Goal: Check status: Check status

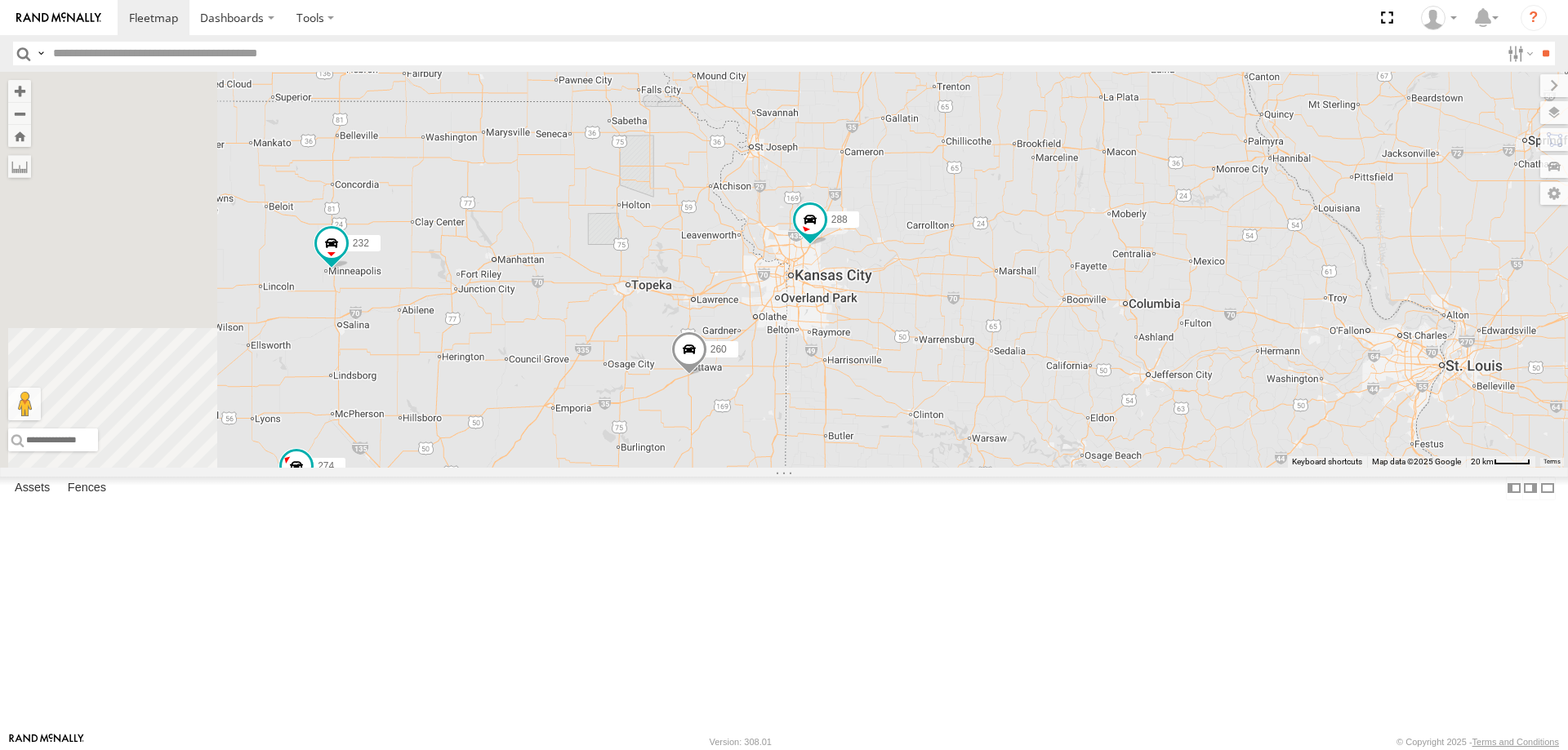
drag, startPoint x: 691, startPoint y: 588, endPoint x: 859, endPoint y: 558, distance: 170.7
click at [859, 468] on div "272 274 244 298 288 256 232 302 260 270 292 286" at bounding box center [784, 269] width 1568 height 396
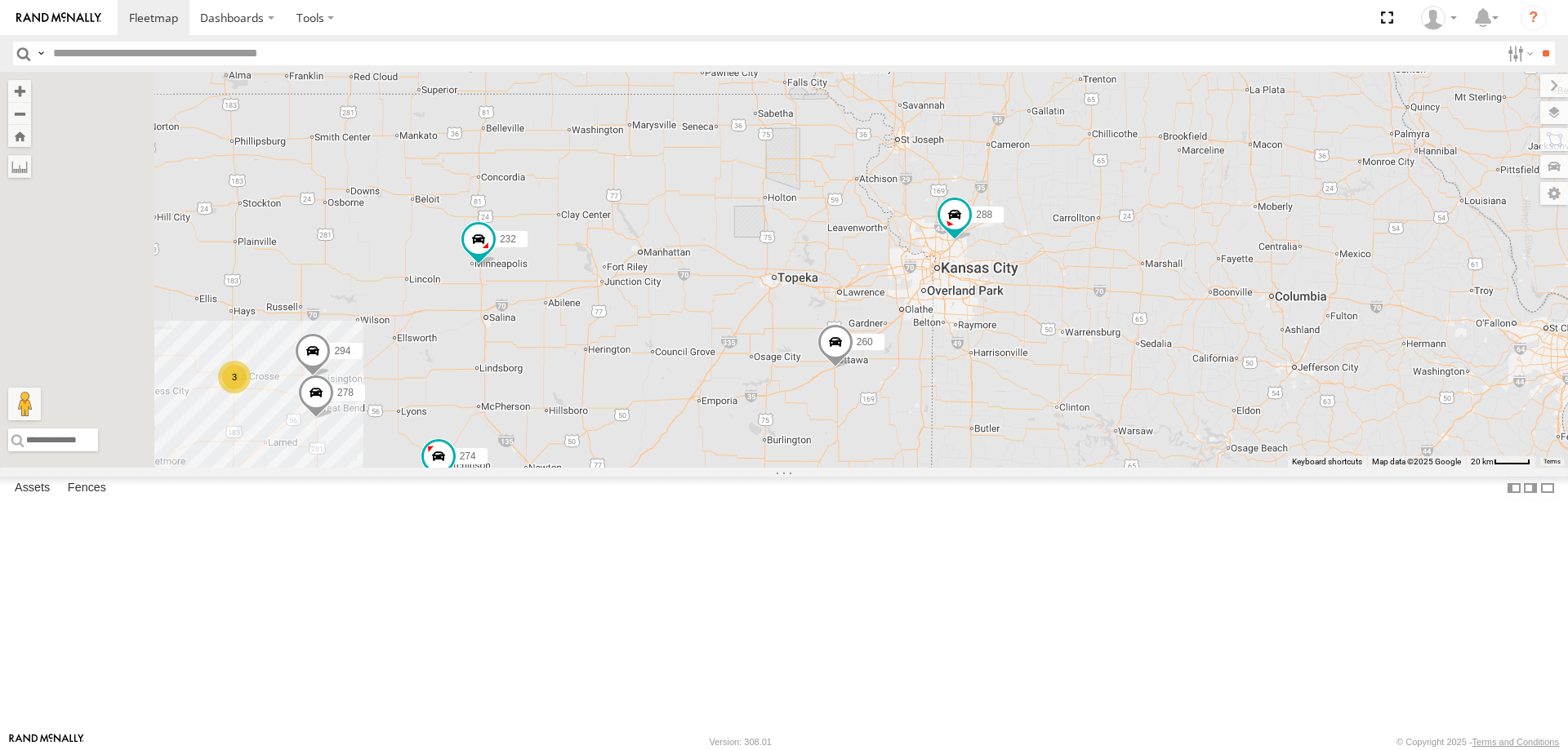
drag, startPoint x: 1022, startPoint y: 330, endPoint x: 1015, endPoint y: 445, distance: 115.2
click at [1015, 443] on div "272 274 244 298 288 256 232 302 260 270 292 286 3 278 294" at bounding box center [784, 269] width 1568 height 396
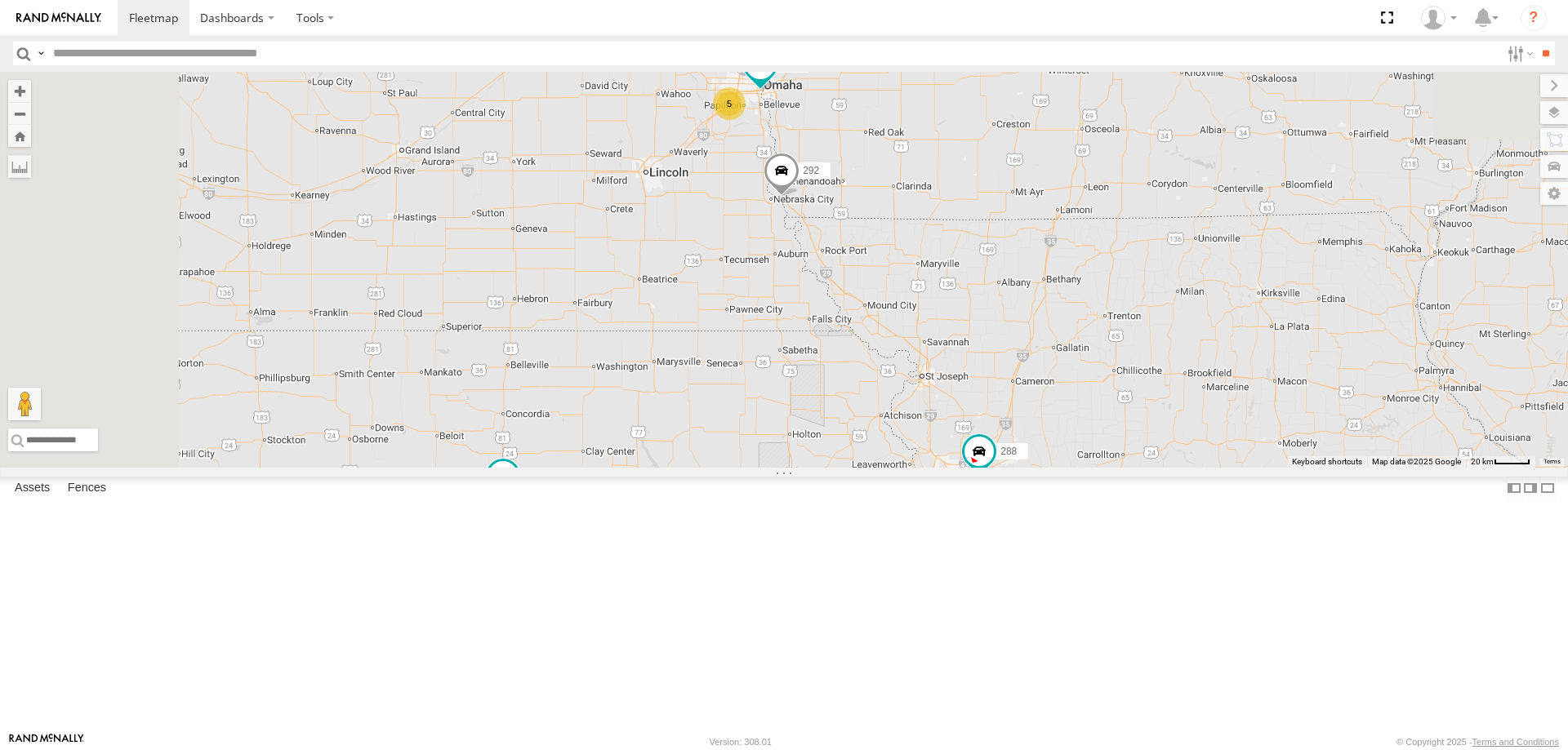
drag, startPoint x: 927, startPoint y: 360, endPoint x: 955, endPoint y: 422, distance: 68.0
click at [951, 421] on div "272 274 244 298 288 256 232 302 260 270 292 286 3 278 294 5 262" at bounding box center [784, 269] width 1568 height 396
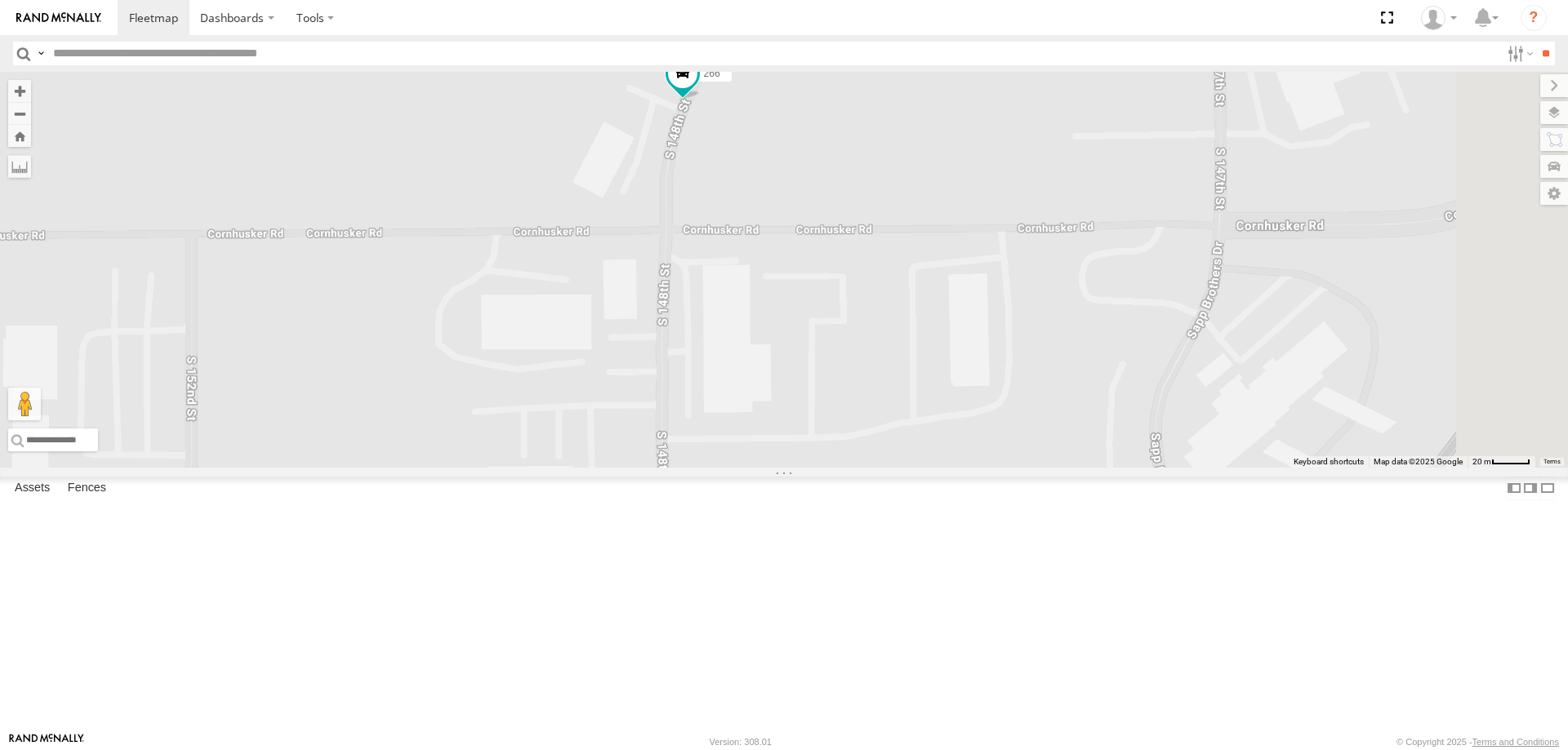
drag, startPoint x: 941, startPoint y: 279, endPoint x: 904, endPoint y: 335, distance: 67.1
click at [922, 312] on div "272 274 244 298 288 256 232 302 260 270 292 286 278 294 262 300 266 296" at bounding box center [784, 269] width 1568 height 396
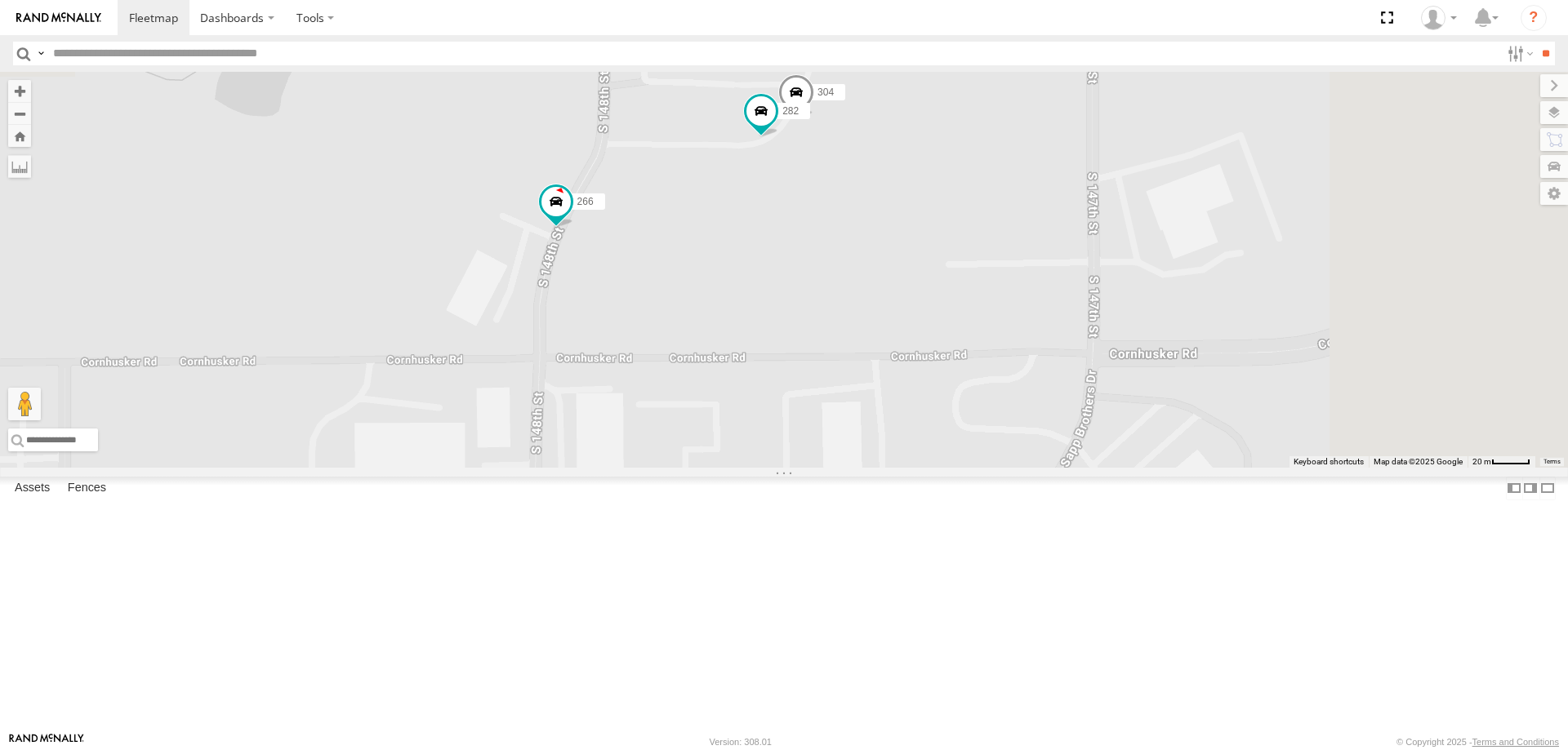
drag, startPoint x: 975, startPoint y: 310, endPoint x: 918, endPoint y: 339, distance: 64.0
click at [920, 338] on div "272 274 244 298 288 256 232 302 260 270 292 286 278 294 262 300 266 296 304 282" at bounding box center [784, 269] width 1568 height 396
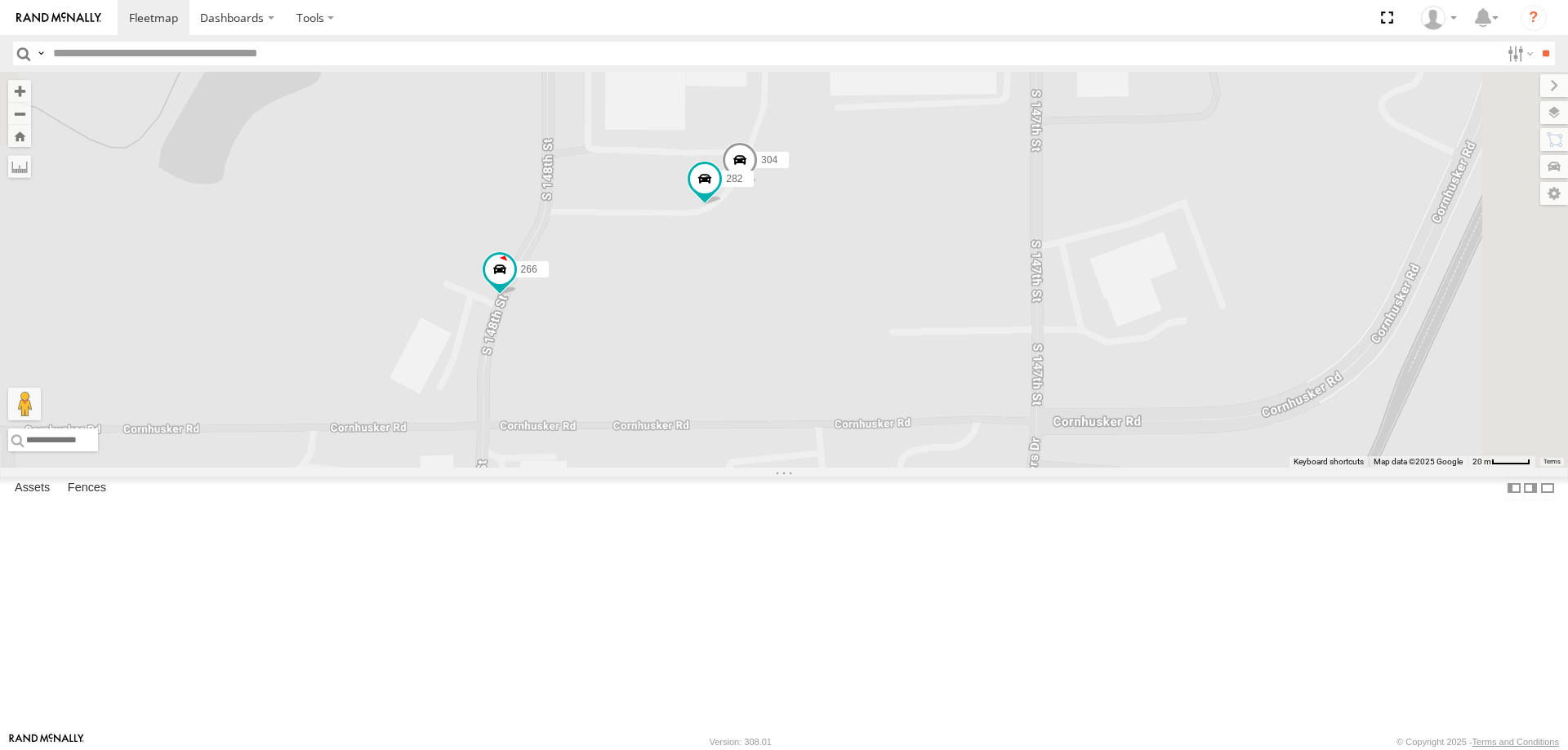
drag, startPoint x: 645, startPoint y: 260, endPoint x: 657, endPoint y: 392, distance: 132.5
click at [657, 388] on div "272 274 244 298 288 256 232 302 260 270 292 286 278 294 262 300 266 296 304 282" at bounding box center [784, 269] width 1568 height 396
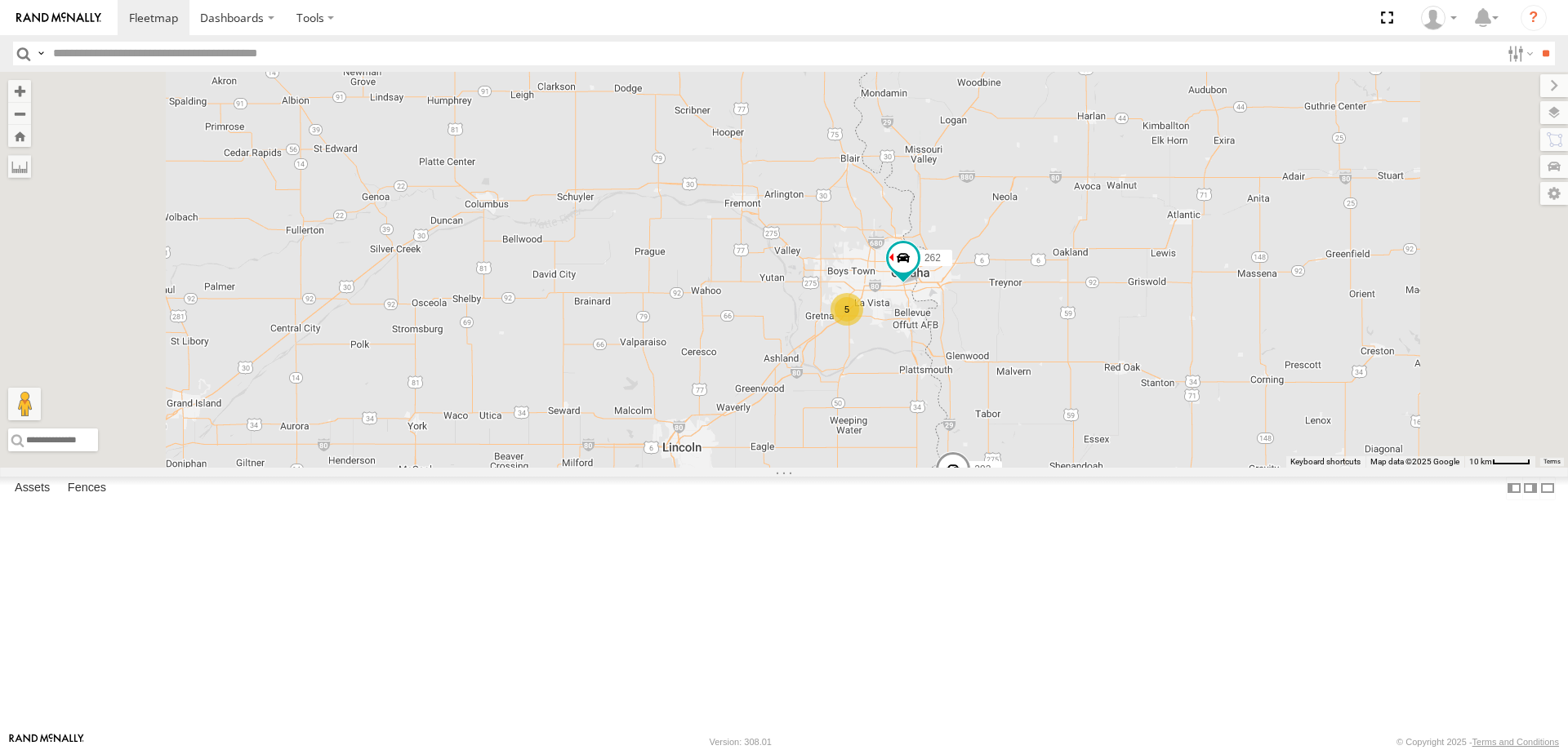
click at [970, 427] on div "272 274 244 298 288 256 232 302 260 270 292 286 278 294 262 5" at bounding box center [784, 269] width 1568 height 396
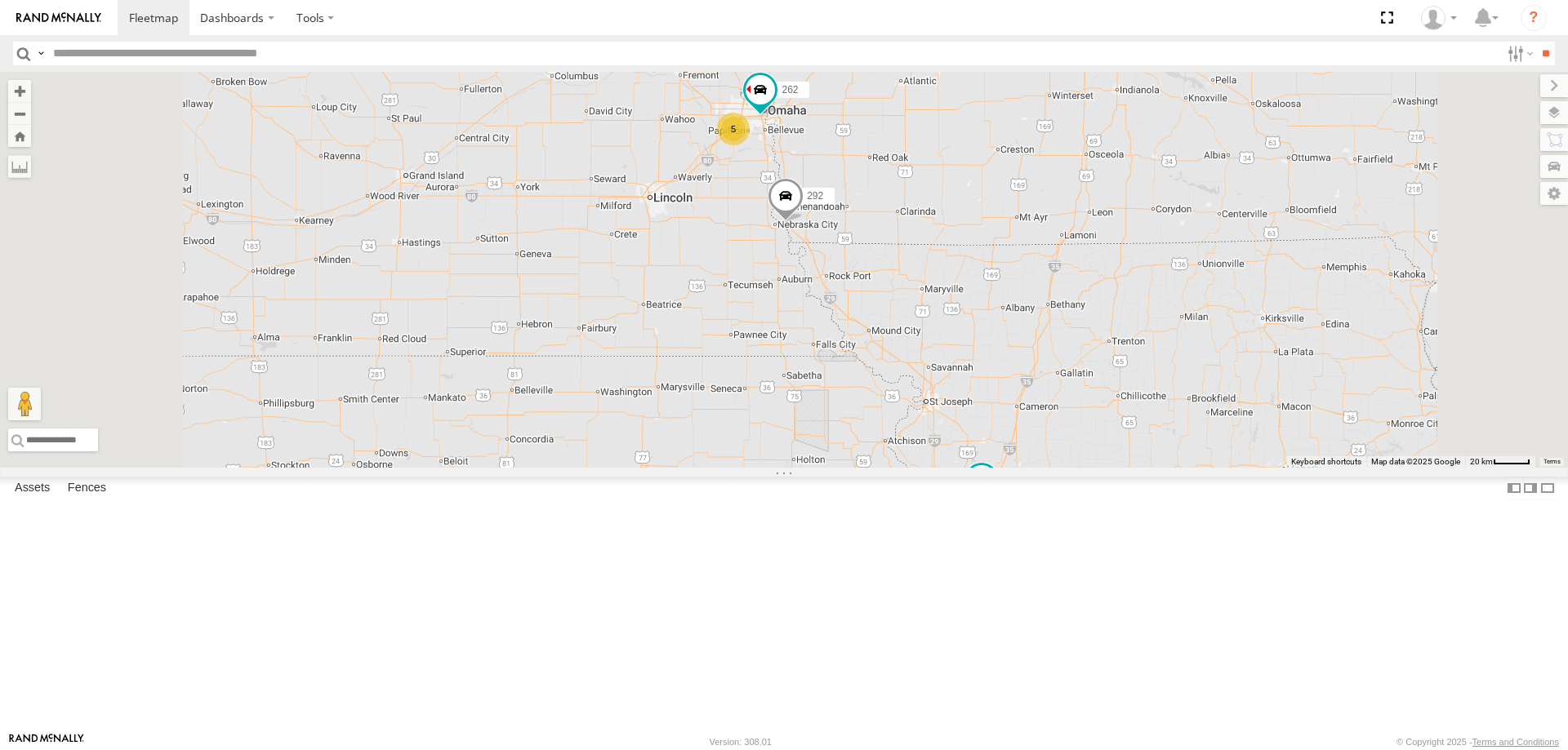
drag, startPoint x: 933, startPoint y: 625, endPoint x: 893, endPoint y: 464, distance: 165.9
click at [897, 468] on div "272 274 244 298 288 256 232 302 260 270 292 286 278 294 262 5" at bounding box center [784, 269] width 1568 height 396
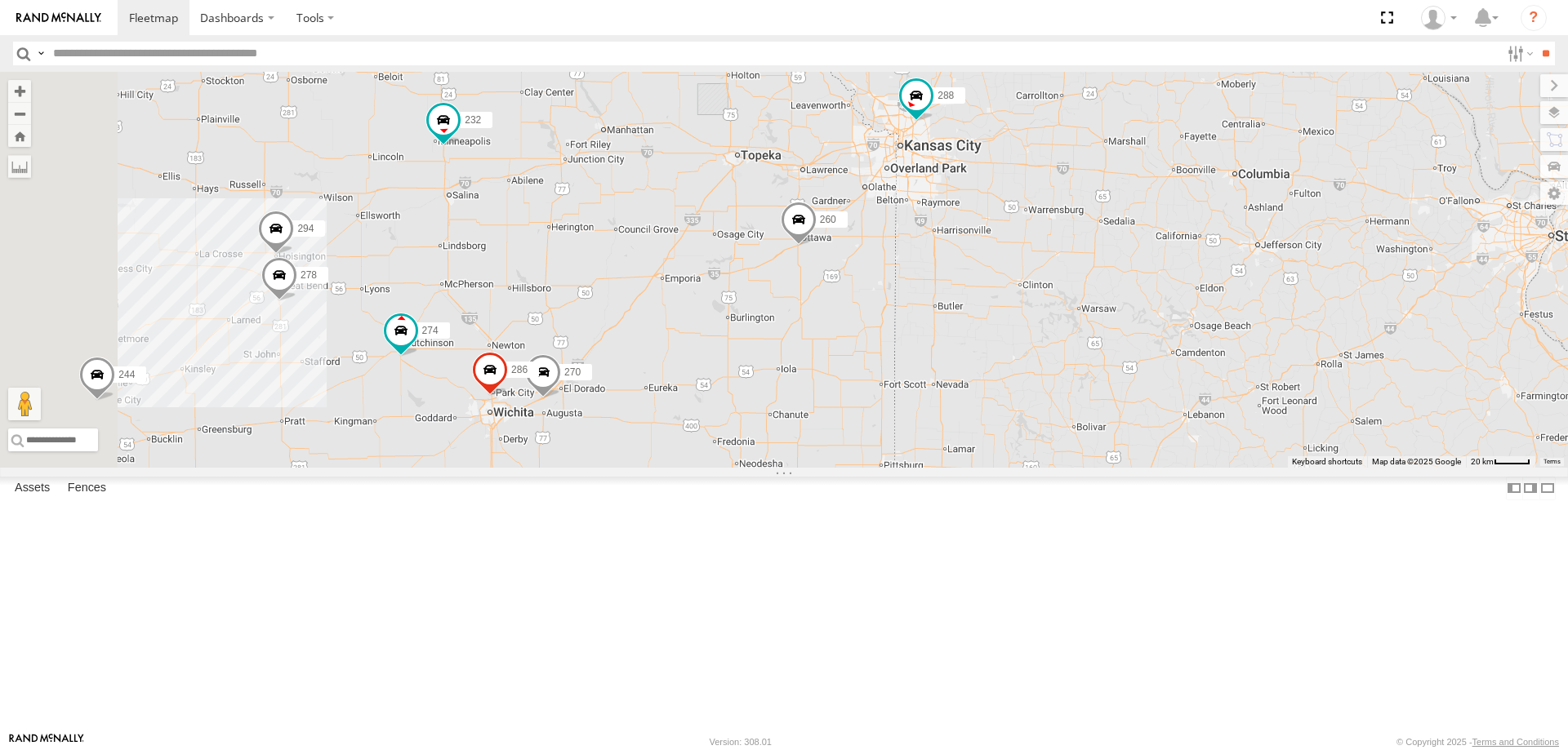
drag, startPoint x: 847, startPoint y: 490, endPoint x: 913, endPoint y: 324, distance: 178.6
click at [911, 332] on div "272 274 244 298 288 256 232 302 260 270 292 286 278 294 262 5" at bounding box center [784, 269] width 1568 height 396
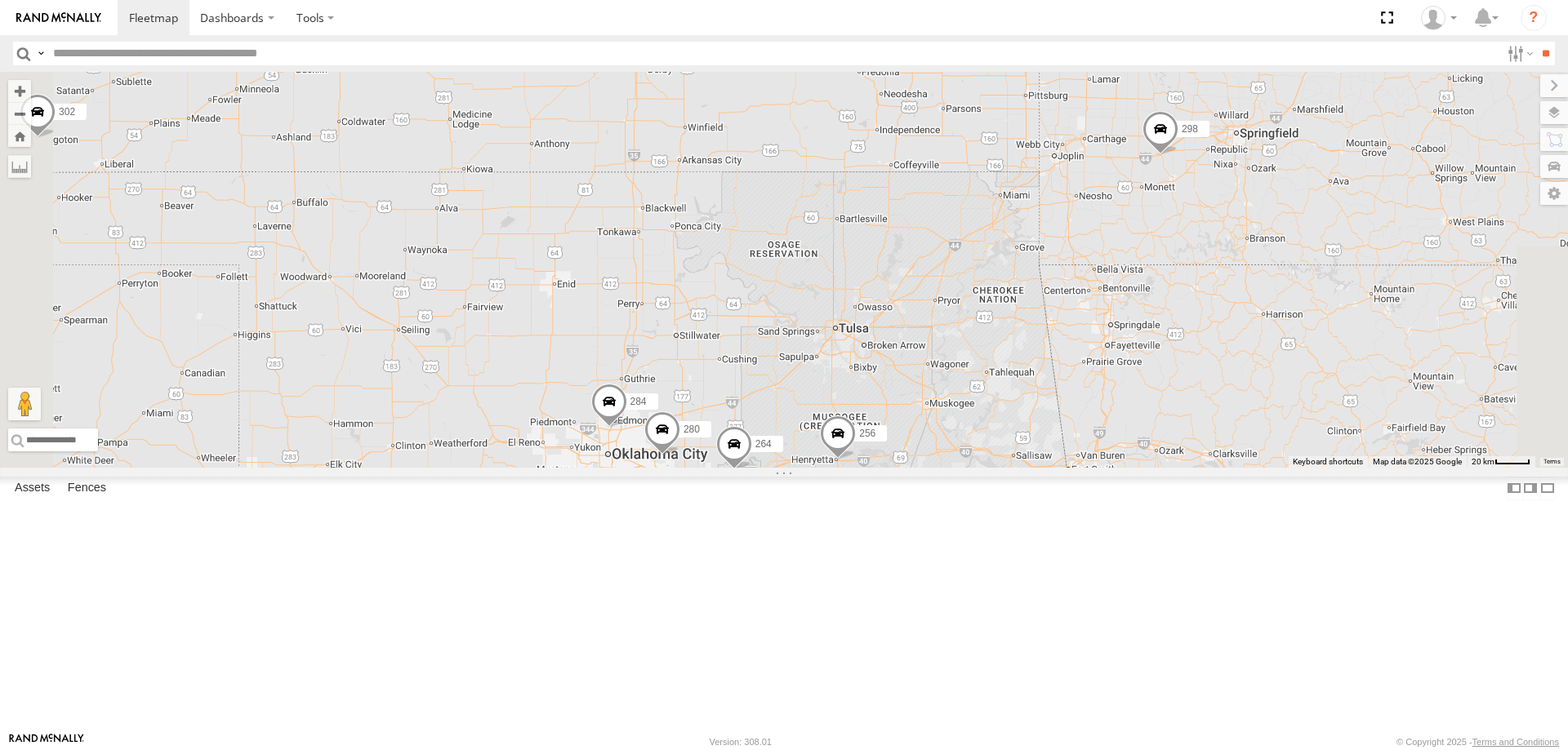
drag, startPoint x: 817, startPoint y: 602, endPoint x: 796, endPoint y: 462, distance: 141.6
click at [801, 468] on div "272 274 244 298 288 256 232 302 260 270 292 286 278 294 262 5 280 284 264" at bounding box center [784, 269] width 1568 height 396
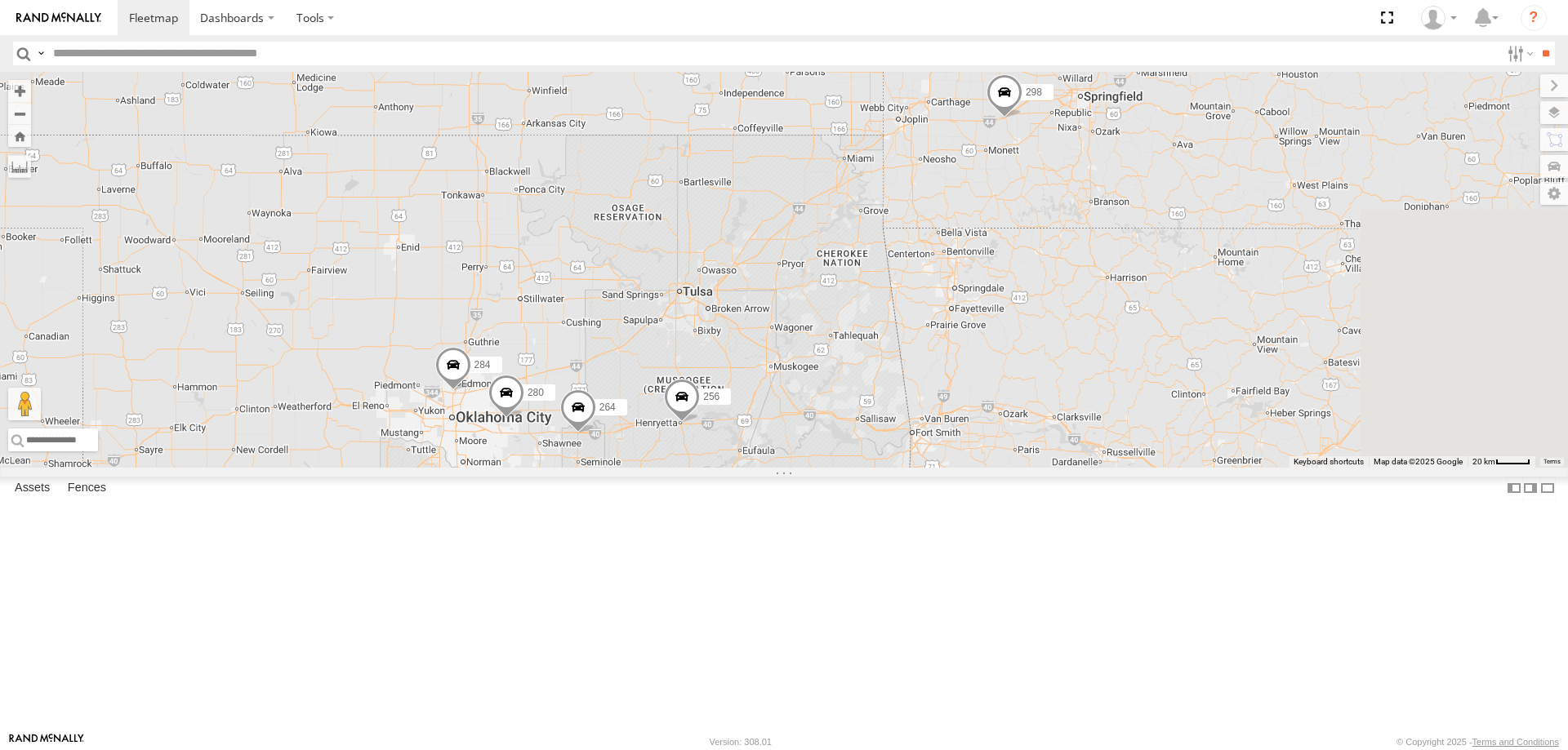
drag, startPoint x: 969, startPoint y: 376, endPoint x: 915, endPoint y: 436, distance: 80.7
click at [920, 427] on div "272 274 244 298 288 256 232 302 260 270 292 286 278 294 262 5 280 284 264" at bounding box center [784, 269] width 1568 height 396
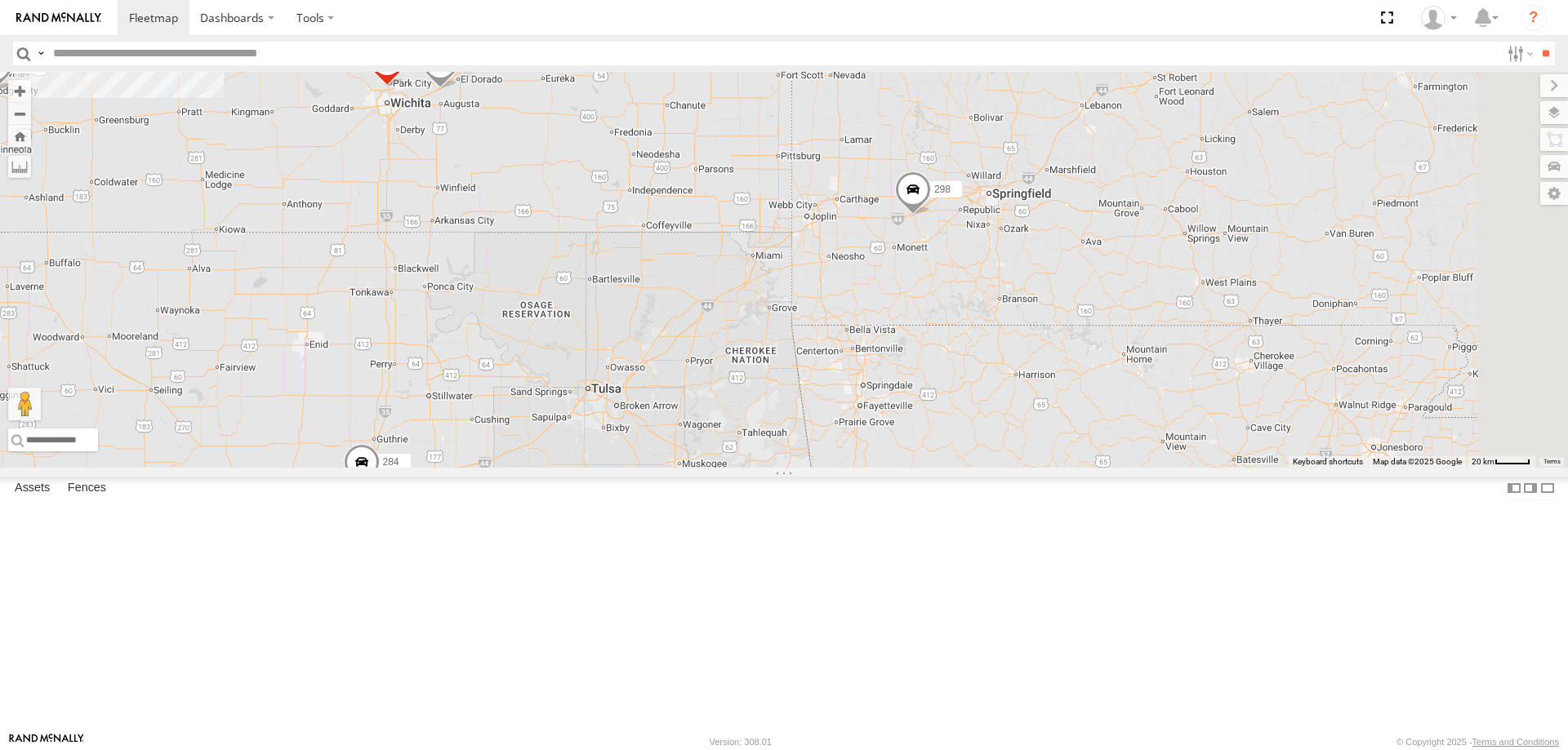
click at [931, 215] on span at bounding box center [913, 193] width 36 height 44
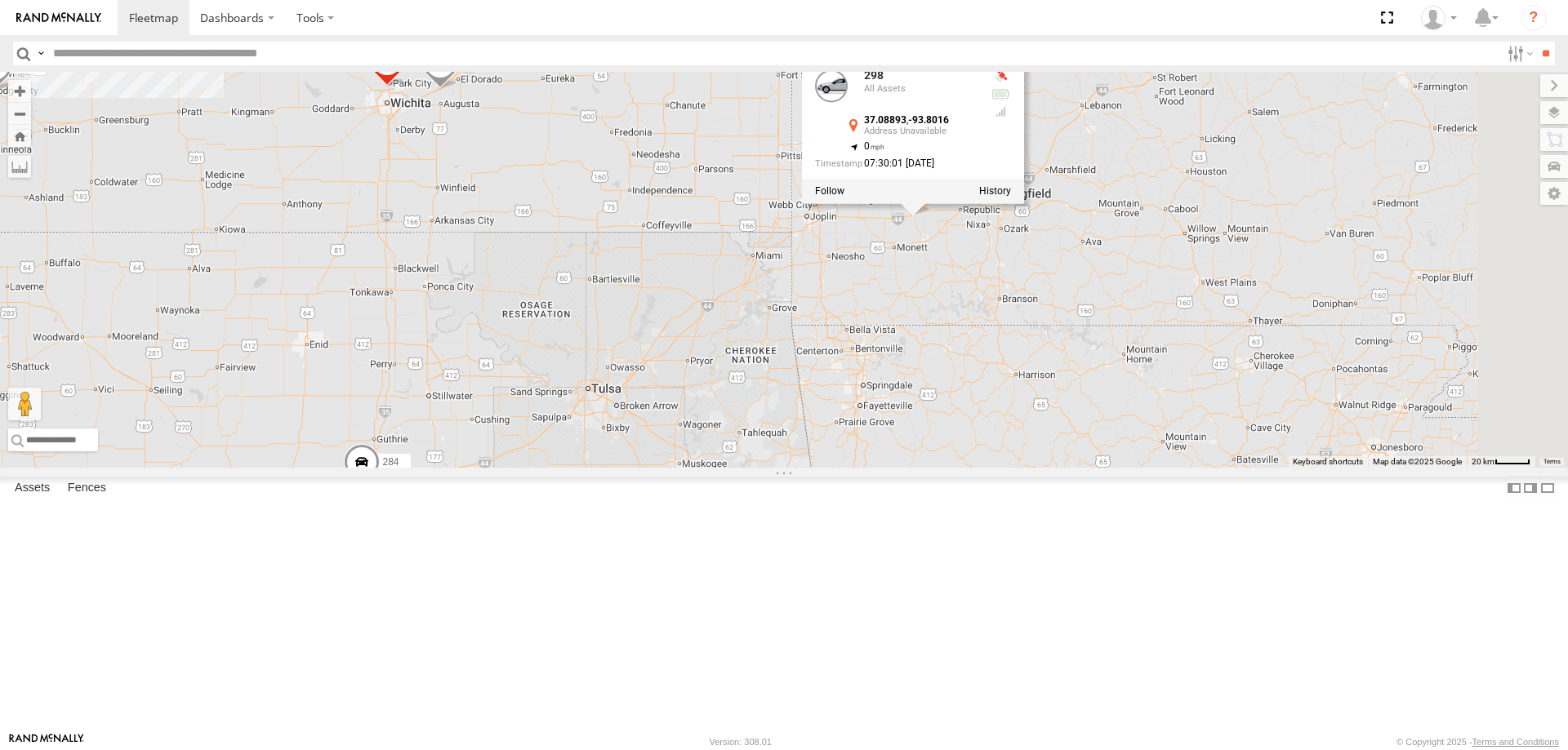
click at [1142, 425] on div "272 274 244 298 288 256 232 302 260 270 292 286 278 294 262 5 280 284 264 298 A…" at bounding box center [784, 269] width 1568 height 396
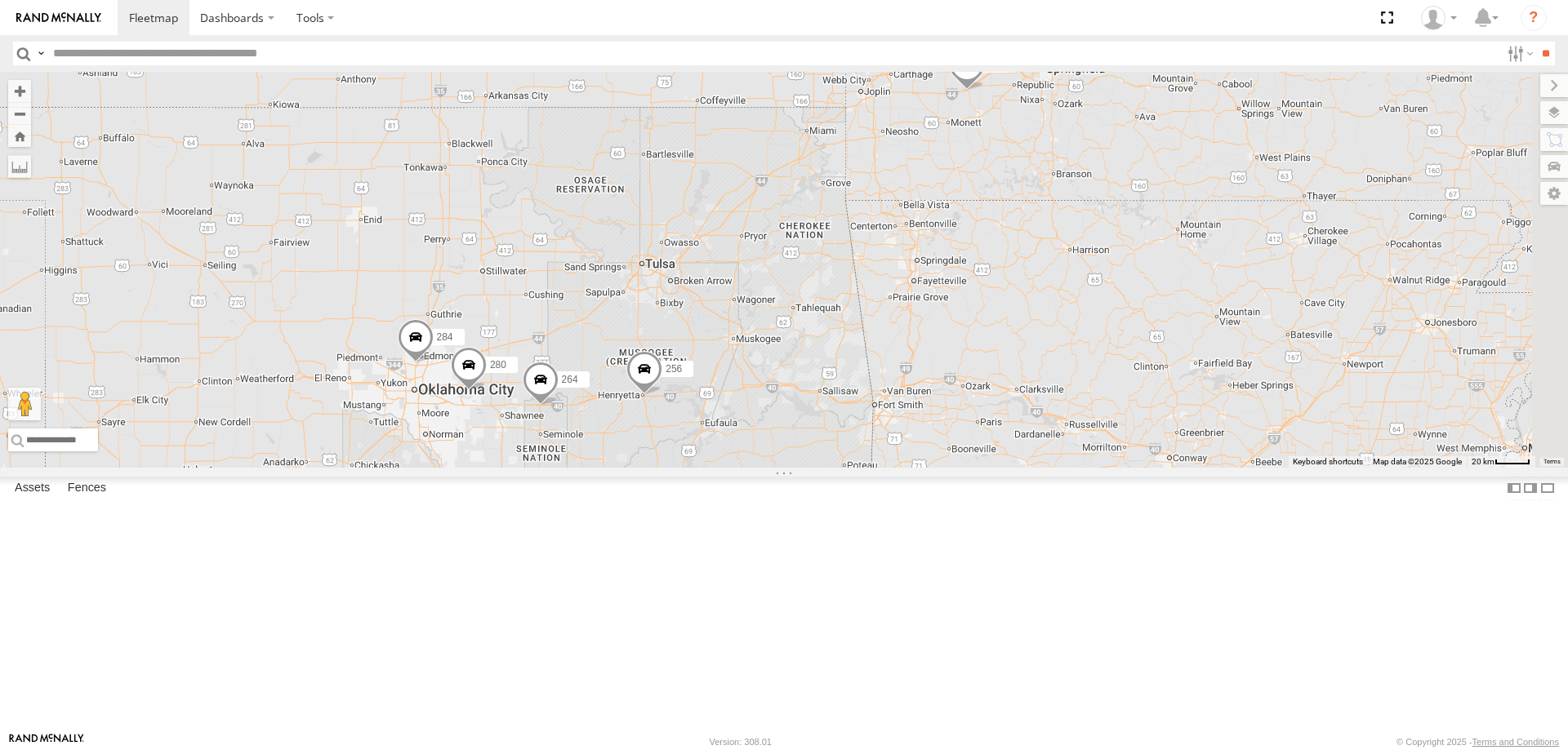
drag, startPoint x: 742, startPoint y: 673, endPoint x: 796, endPoint y: 544, distance: 139.8
click at [796, 468] on div "272 274 244 298 288 256 232 302 260 270 292 286 278 294 262 5 280 284 264" at bounding box center [784, 269] width 1568 height 396
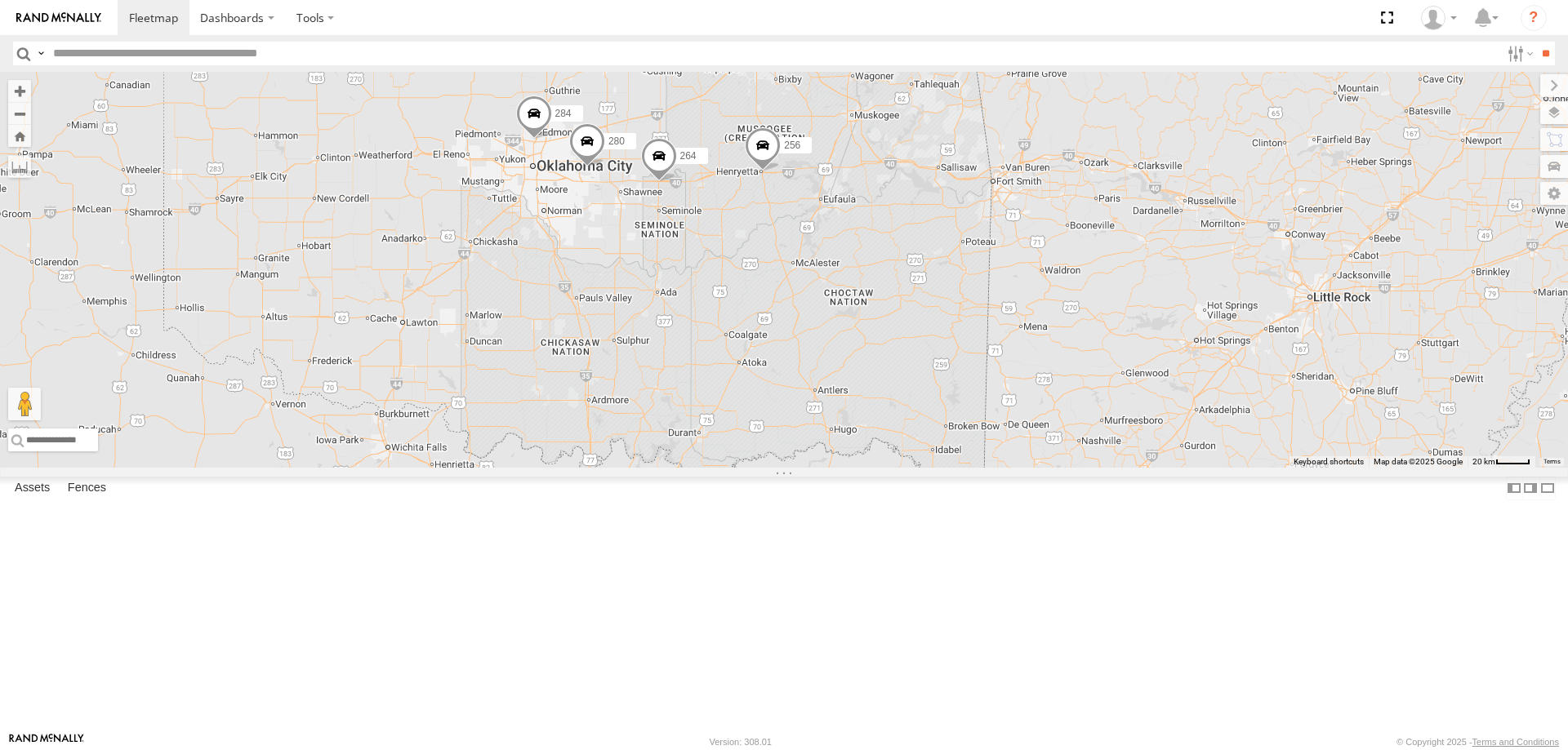
drag, startPoint x: 839, startPoint y: 434, endPoint x: 917, endPoint y: 315, distance: 142.3
click at [917, 315] on div "272 274 244 298 288 256 232 302 260 270 292 286 278 294 262 5 280 284 264" at bounding box center [784, 269] width 1568 height 396
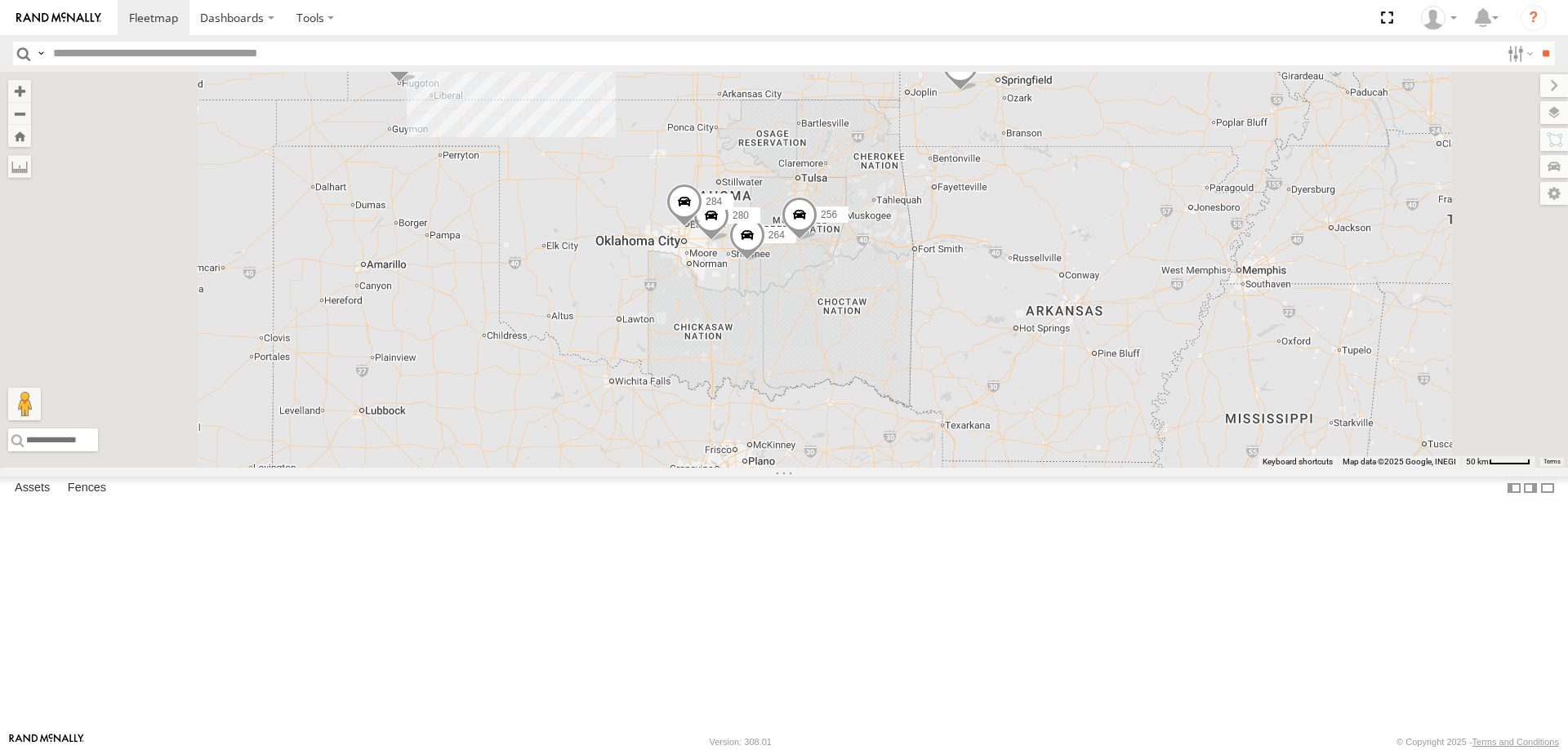
drag, startPoint x: 770, startPoint y: 291, endPoint x: 762, endPoint y: 407, distance: 116.3
click at [762, 405] on div "298 280 256 284 264 302" at bounding box center [784, 269] width 1568 height 396
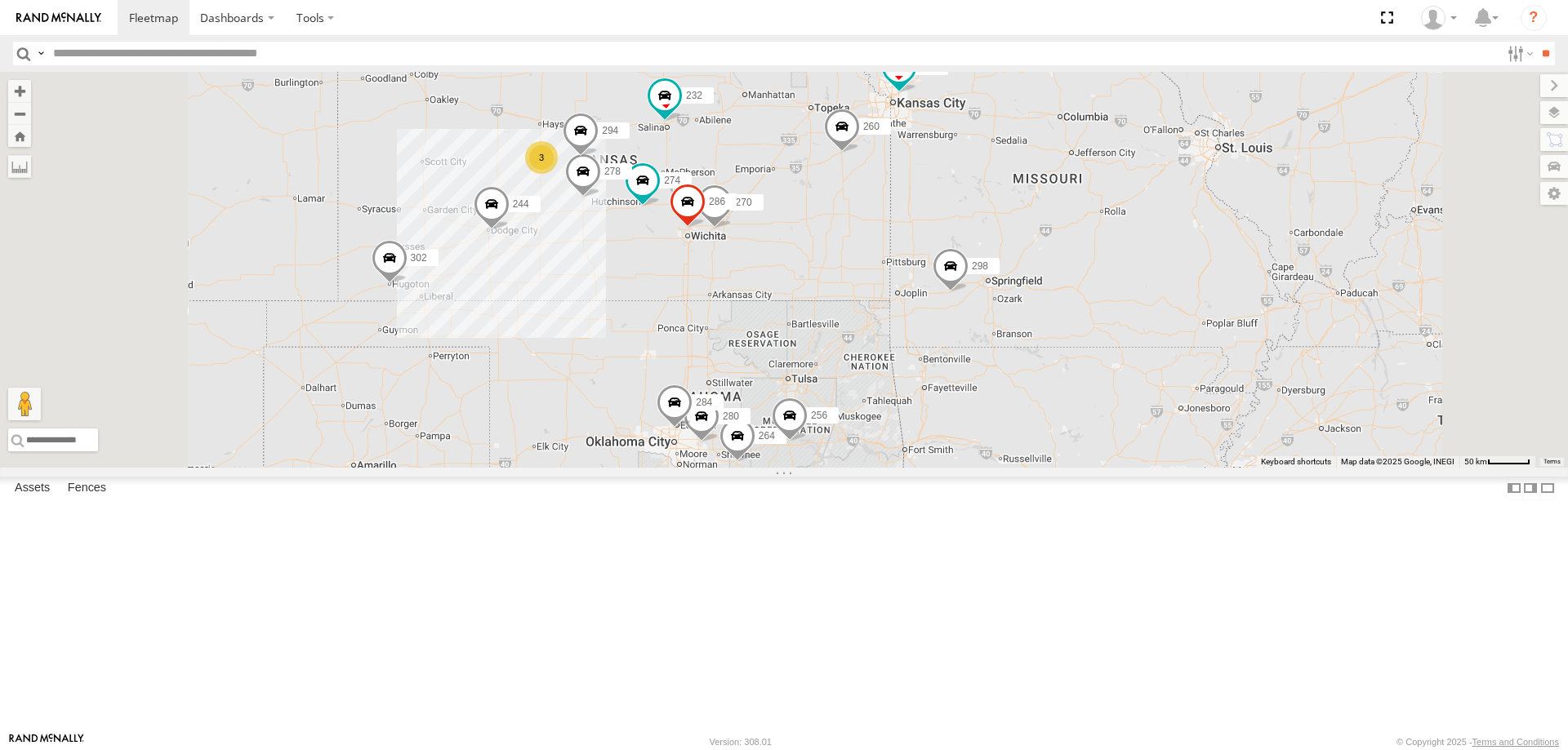
drag, startPoint x: 836, startPoint y: 313, endPoint x: 836, endPoint y: 382, distance: 69.0
click at [836, 382] on div "298 280 256 284 264 302 274 244 3 270 288 232 278 294 286 260" at bounding box center [784, 269] width 1568 height 396
